Goal: Check status: Check status

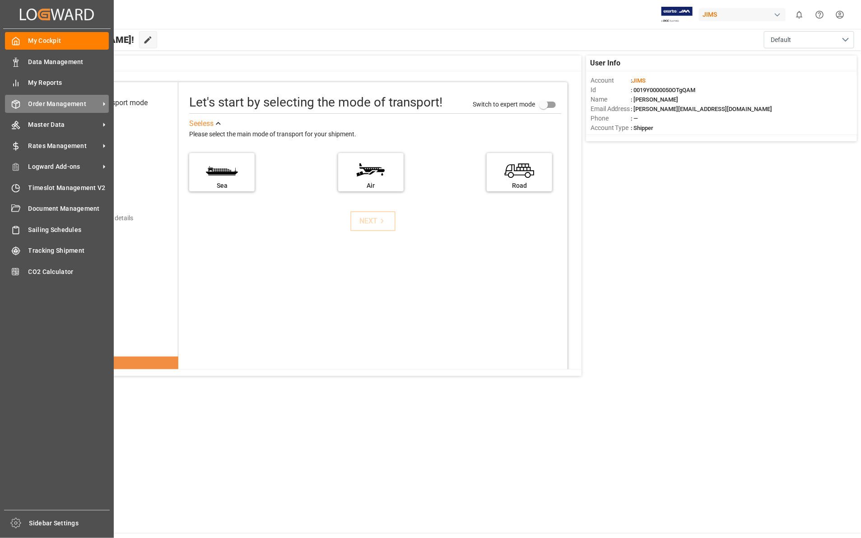
click at [59, 104] on span "Order Management" at bounding box center [63, 103] width 71 height 9
click at [61, 101] on span "Order Management" at bounding box center [63, 103] width 71 height 9
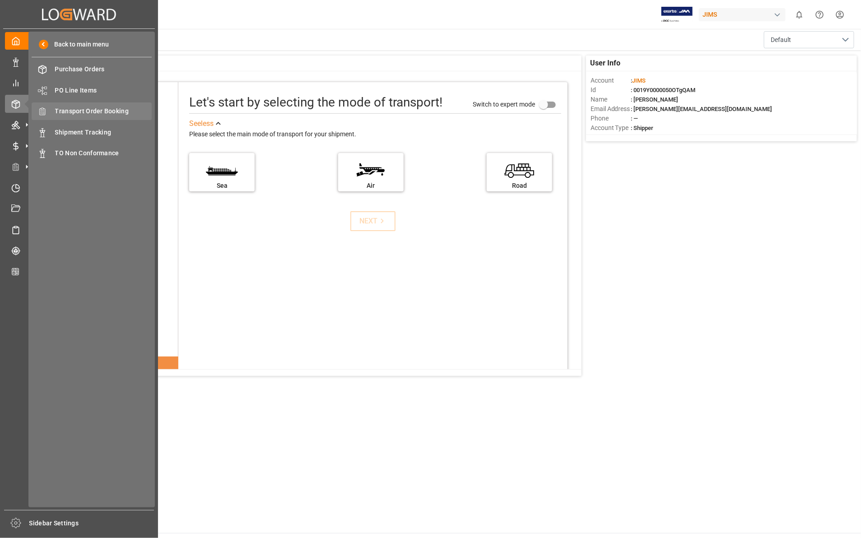
click at [98, 112] on span "Transport Order Booking" at bounding box center [103, 111] width 97 height 9
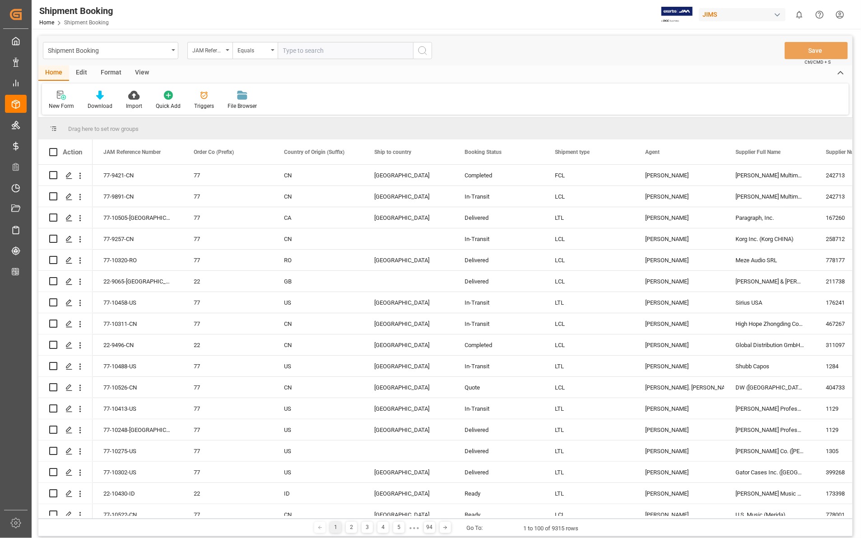
type input "77-9746-[GEOGRAPHIC_DATA]"
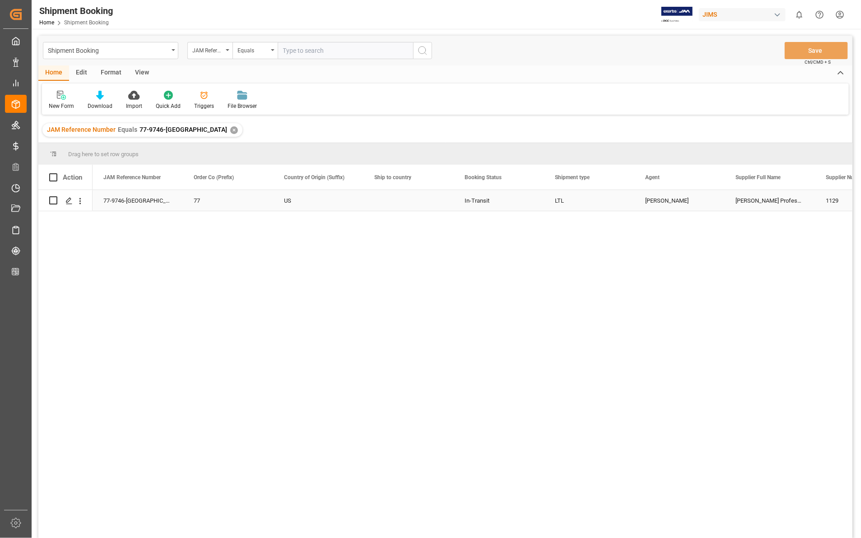
click at [116, 202] on div "77-9746-[GEOGRAPHIC_DATA]" at bounding box center [138, 200] width 90 height 21
click at [68, 200] on icon "Press SPACE to select this row." at bounding box center [68, 200] width 7 height 7
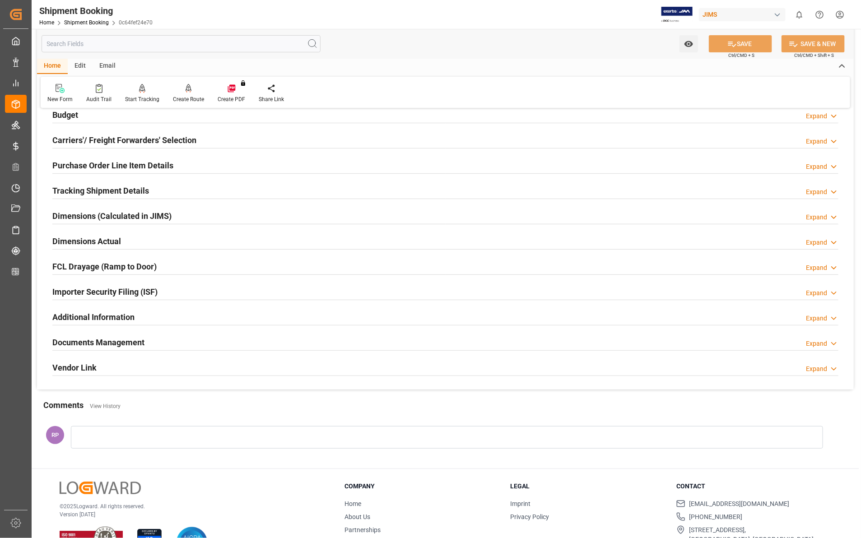
scroll to position [140, 0]
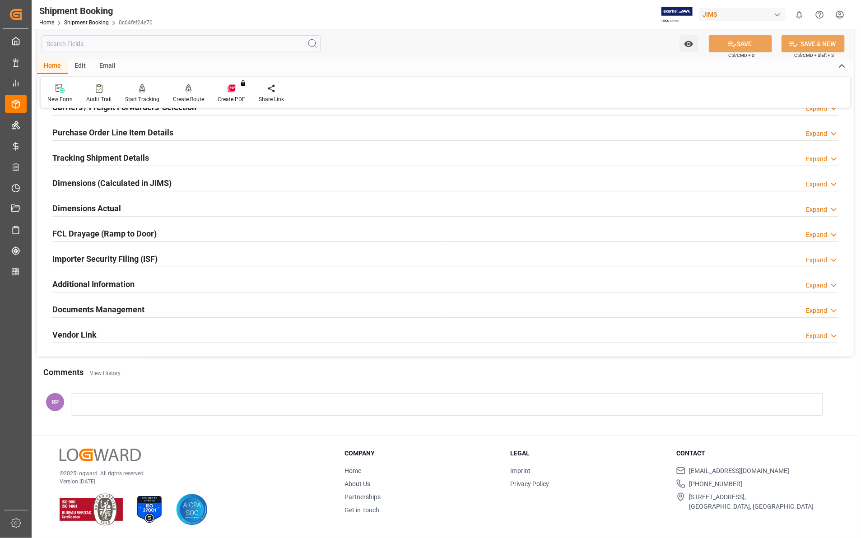
click at [835, 310] on icon at bounding box center [834, 310] width 9 height 9
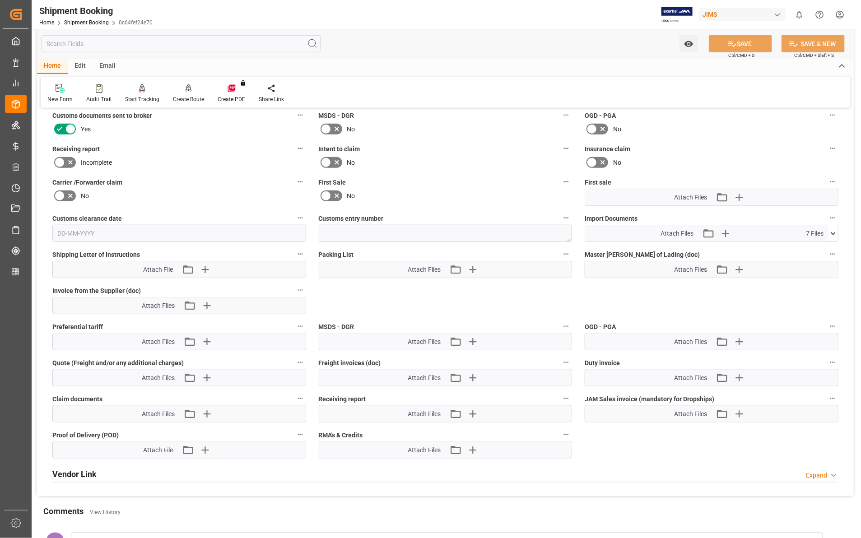
scroll to position [360, 0]
